Goal: Feedback & Contribution: Submit feedback/report problem

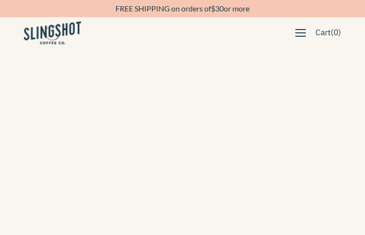
type input "sCNsSOxq"
type input "pyxCLkXhIxxlKch"
type input "yevizurir55@gmail.com"
type input "LExognJW"
type input "[EMAIL_ADDRESS][DOMAIN_NAME]"
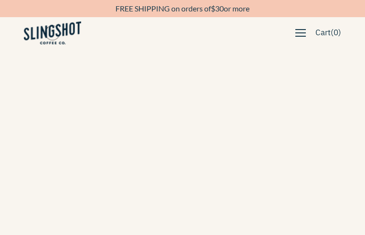
type input "6448534798"
